Goal: Task Accomplishment & Management: Use online tool/utility

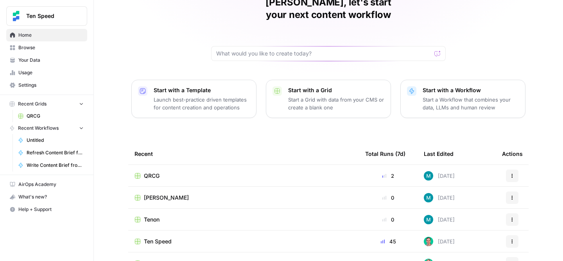
scroll to position [47, 0]
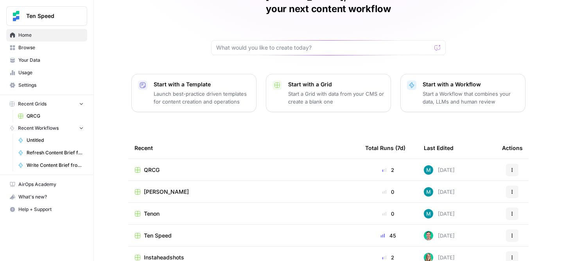
click at [141, 188] on div "[PERSON_NAME]" at bounding box center [244, 192] width 218 height 8
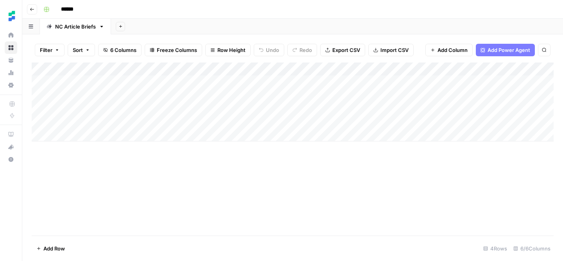
click at [109, 132] on div "Add Column" at bounding box center [293, 102] width 522 height 79
click at [129, 135] on textarea at bounding box center [121, 135] width 125 height 11
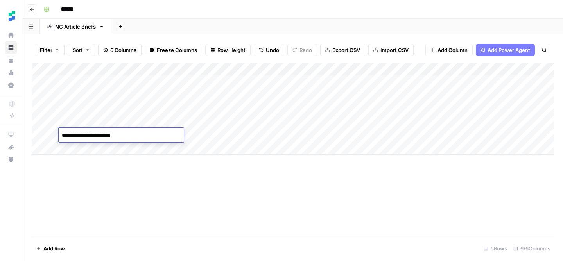
type textarea "**********"
click at [231, 137] on div "Add Column" at bounding box center [293, 109] width 522 height 92
click at [217, 133] on div "Add Column" at bounding box center [293, 109] width 522 height 92
click at [255, 174] on div "Add Column" at bounding box center [293, 149] width 522 height 173
click at [275, 133] on div "Add Column" at bounding box center [293, 109] width 522 height 92
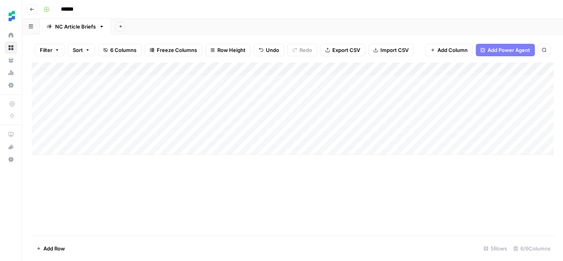
click at [287, 135] on div "Add Column" at bounding box center [293, 109] width 522 height 92
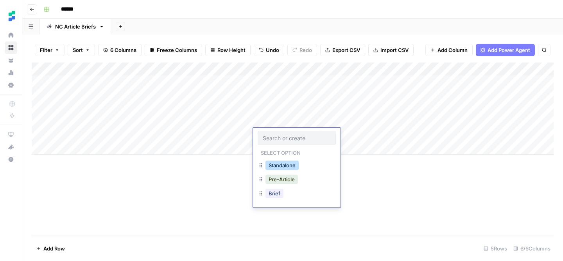
click at [284, 164] on button "Standalone" at bounding box center [282, 165] width 33 height 9
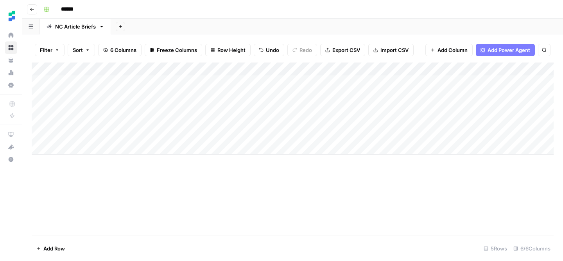
click at [391, 131] on div "Add Column" at bounding box center [293, 109] width 522 height 92
click at [80, 145] on div "Add Column" at bounding box center [293, 109] width 522 height 92
click at [88, 149] on textarea at bounding box center [121, 149] width 125 height 11
type textarea "**********"
click at [210, 147] on div "Add Column" at bounding box center [293, 116] width 522 height 106
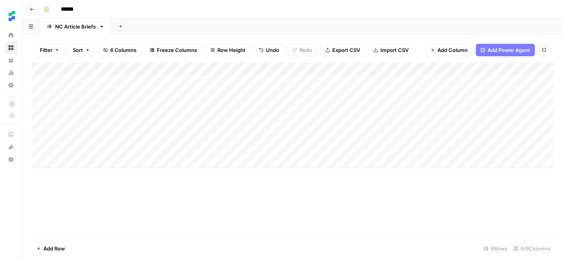
click at [291, 147] on div "Add Column" at bounding box center [293, 116] width 522 height 106
click at [276, 147] on div "Add Column" at bounding box center [293, 116] width 522 height 106
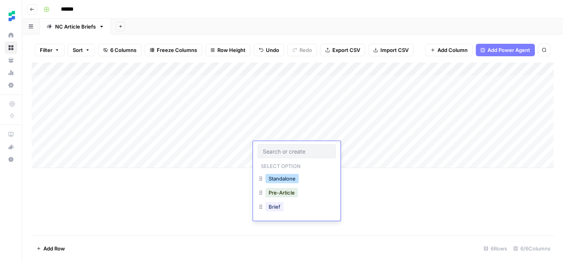
click at [292, 176] on button "Standalone" at bounding box center [282, 178] width 33 height 9
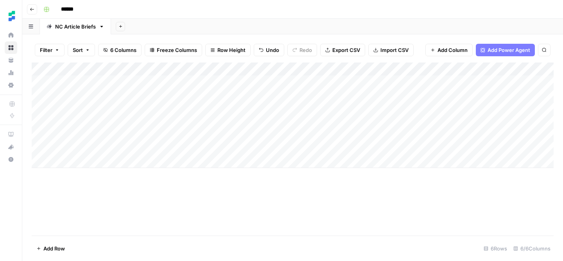
click at [410, 151] on div "Add Column" at bounding box center [293, 116] width 522 height 106
click at [79, 161] on div "Add Column" at bounding box center [293, 116] width 522 height 106
click at [121, 163] on textarea at bounding box center [121, 162] width 125 height 11
type textarea "**********"
click at [210, 163] on div "Add Column" at bounding box center [293, 122] width 522 height 119
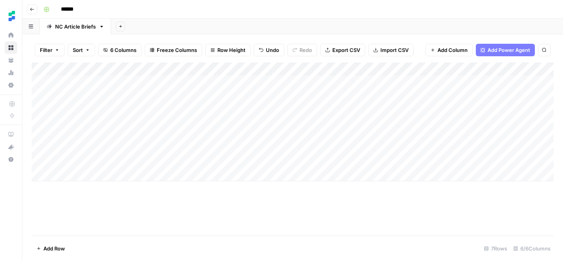
click at [293, 162] on div "Add Column" at bounding box center [293, 122] width 522 height 119
click at [276, 162] on div "Add Column" at bounding box center [293, 122] width 522 height 119
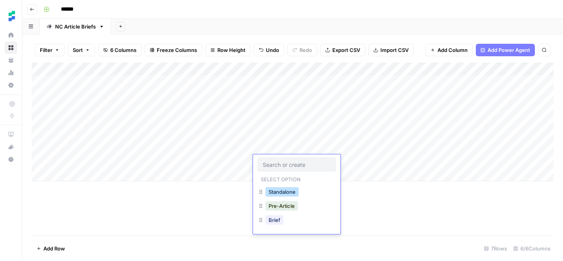
click at [289, 188] on button "Standalone" at bounding box center [282, 191] width 33 height 9
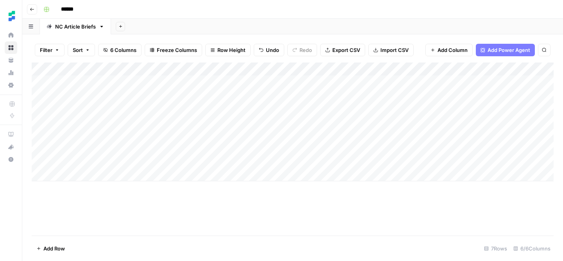
click at [398, 160] on div "Add Column" at bounding box center [293, 122] width 522 height 119
click at [369, 136] on div "Add Column" at bounding box center [293, 122] width 522 height 119
click at [465, 133] on div "Add Column" at bounding box center [293, 122] width 522 height 119
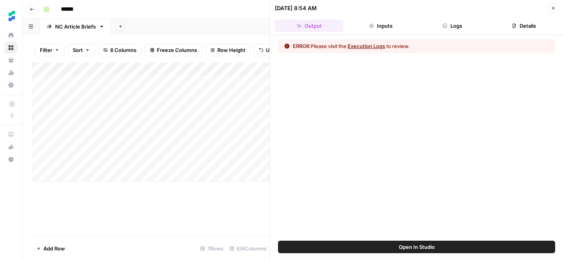
click at [558, 8] on button "Close" at bounding box center [553, 8] width 10 height 10
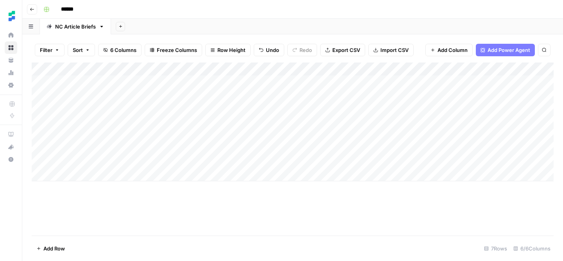
click at [312, 203] on div "Add Column" at bounding box center [293, 149] width 522 height 173
click at [476, 136] on div "Add Column" at bounding box center [293, 122] width 522 height 119
click at [466, 133] on div "Add Column" at bounding box center [293, 122] width 522 height 119
click at [465, 135] on div "Add Column" at bounding box center [293, 122] width 522 height 119
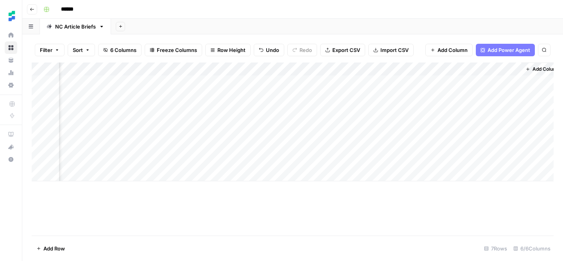
scroll to position [0, 115]
click at [359, 134] on div "Add Column" at bounding box center [293, 122] width 522 height 119
click at [362, 147] on div "Add Column" at bounding box center [293, 122] width 522 height 119
click at [363, 162] on div "Add Column" at bounding box center [293, 122] width 522 height 119
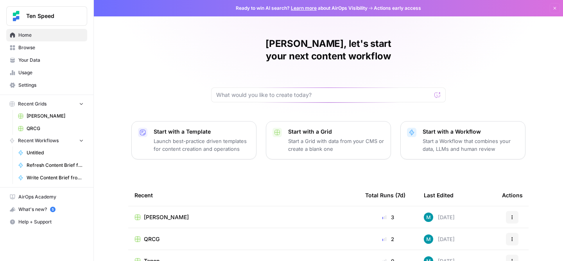
click at [311, 137] on p "Start a Grid with data from your CMS or create a blank one" at bounding box center [336, 145] width 96 height 16
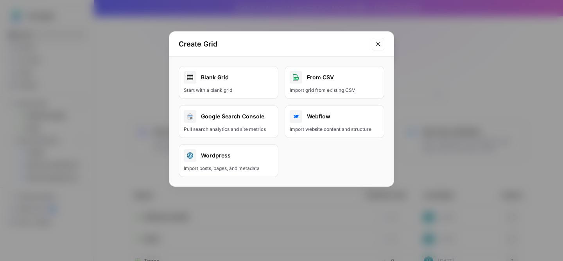
click at [382, 44] on button "Close modal" at bounding box center [378, 44] width 13 height 13
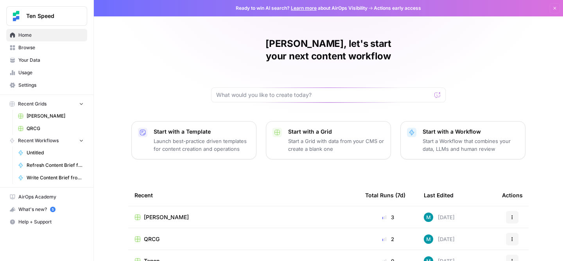
click at [39, 50] on span "Browse" at bounding box center [50, 47] width 65 height 7
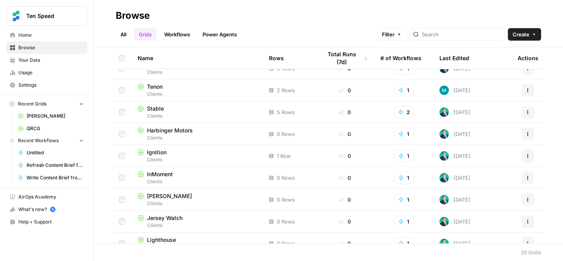
scroll to position [302, 0]
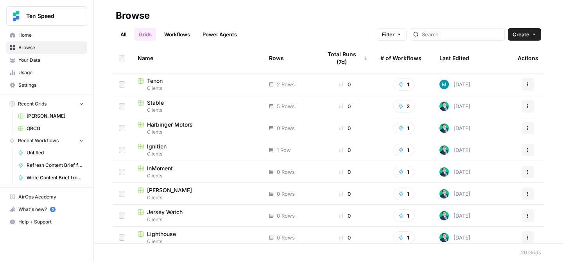
click at [158, 148] on span "Ignition" at bounding box center [157, 147] width 20 height 8
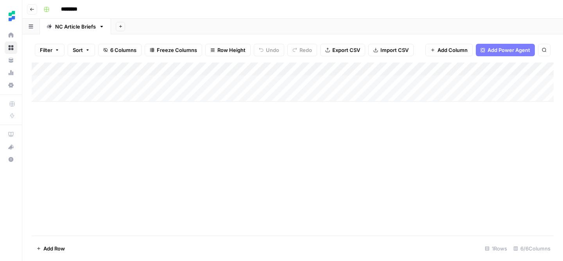
click at [130, 81] on div "Add Column" at bounding box center [293, 82] width 522 height 39
click at [275, 82] on div "Add Column" at bounding box center [293, 82] width 522 height 39
click at [267, 81] on div "Add Column" at bounding box center [293, 82] width 522 height 39
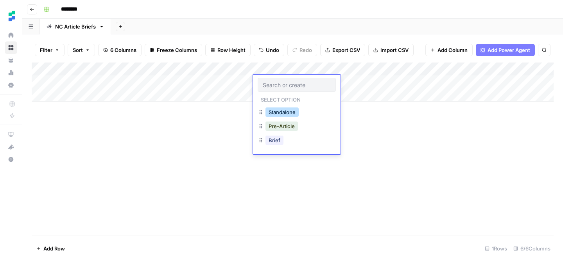
click at [291, 113] on button "Standalone" at bounding box center [282, 112] width 33 height 9
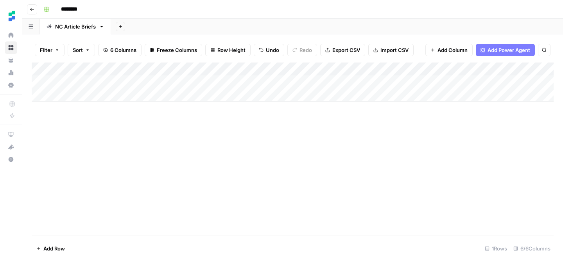
click at [347, 81] on div "Add Column" at bounding box center [293, 82] width 522 height 39
click at [178, 138] on div "Add Column" at bounding box center [293, 149] width 522 height 173
click at [144, 163] on div "Add Column" at bounding box center [293, 149] width 522 height 173
click at [410, 84] on div "Add Column" at bounding box center [293, 82] width 522 height 39
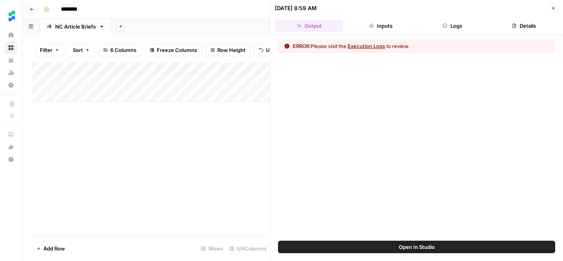
click at [549, 9] on button "Close" at bounding box center [553, 8] width 10 height 10
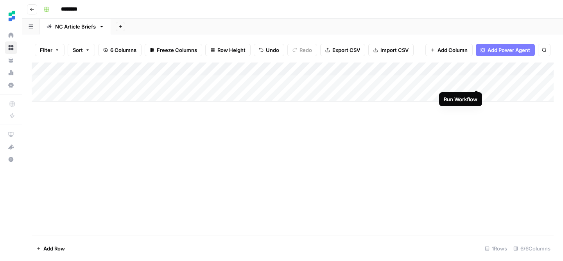
click at [476, 83] on div "Add Column" at bounding box center [293, 82] width 522 height 39
